Goal: Find specific page/section: Find specific page/section

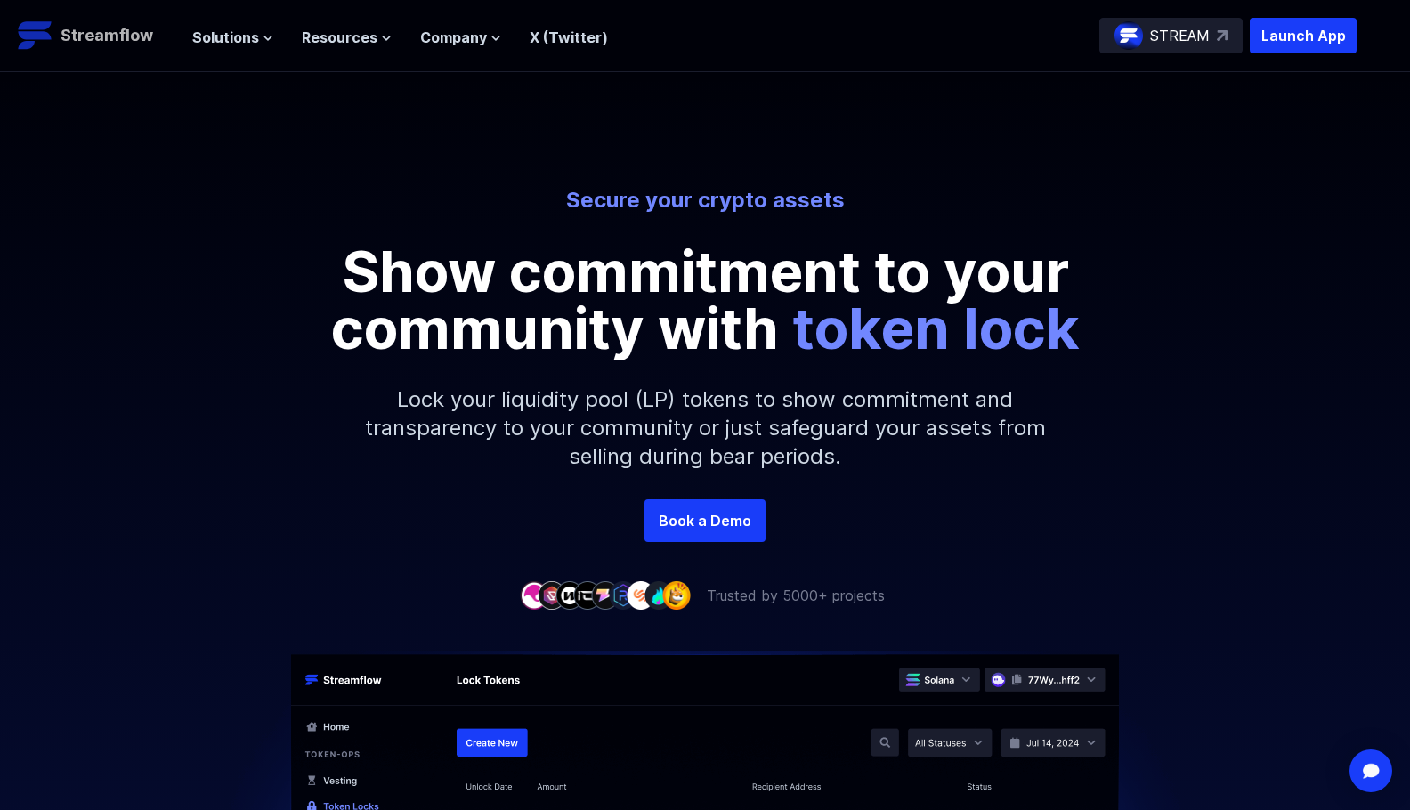
click at [105, 28] on p "Streamflow" at bounding box center [107, 35] width 93 height 25
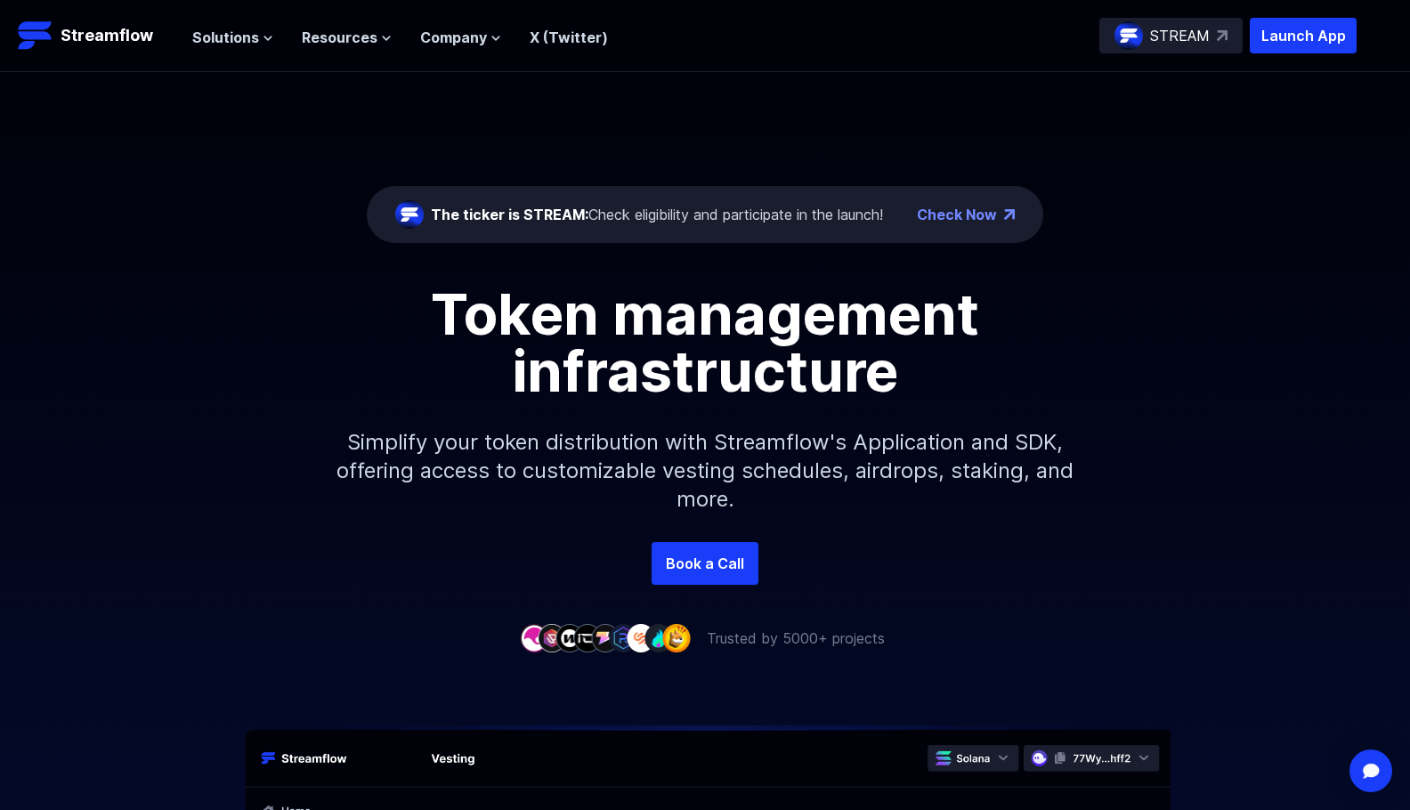
click at [696, 217] on div "The ticker is STREAM: Check eligibility and participate in the launch!" at bounding box center [657, 214] width 452 height 21
click at [761, 217] on div "The ticker is STREAM: Check eligibility and participate in the launch!" at bounding box center [657, 214] width 452 height 21
click at [717, 224] on div "The ticker is STREAM: Check eligibility and participate in the launch!" at bounding box center [657, 214] width 452 height 21
click at [779, 228] on div "The ticker is STREAM: Check eligibility and participate in the launch! Check Now" at bounding box center [705, 214] width 676 height 57
click at [781, 221] on div "The ticker is STREAM: Check eligibility and participate in the launch!" at bounding box center [657, 214] width 452 height 21
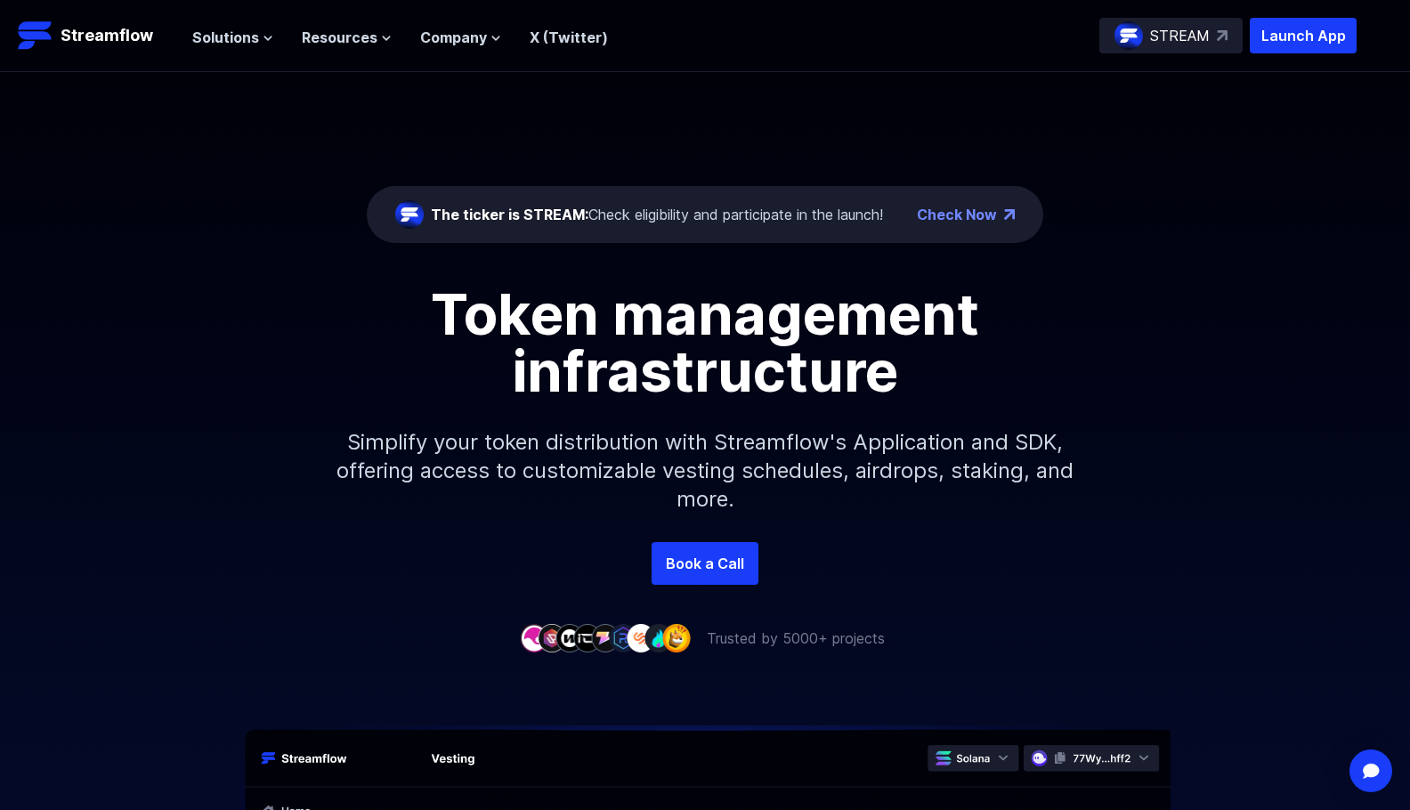
click at [960, 216] on link "Check Now" at bounding box center [957, 214] width 80 height 21
